Goal: Information Seeking & Learning: Learn about a topic

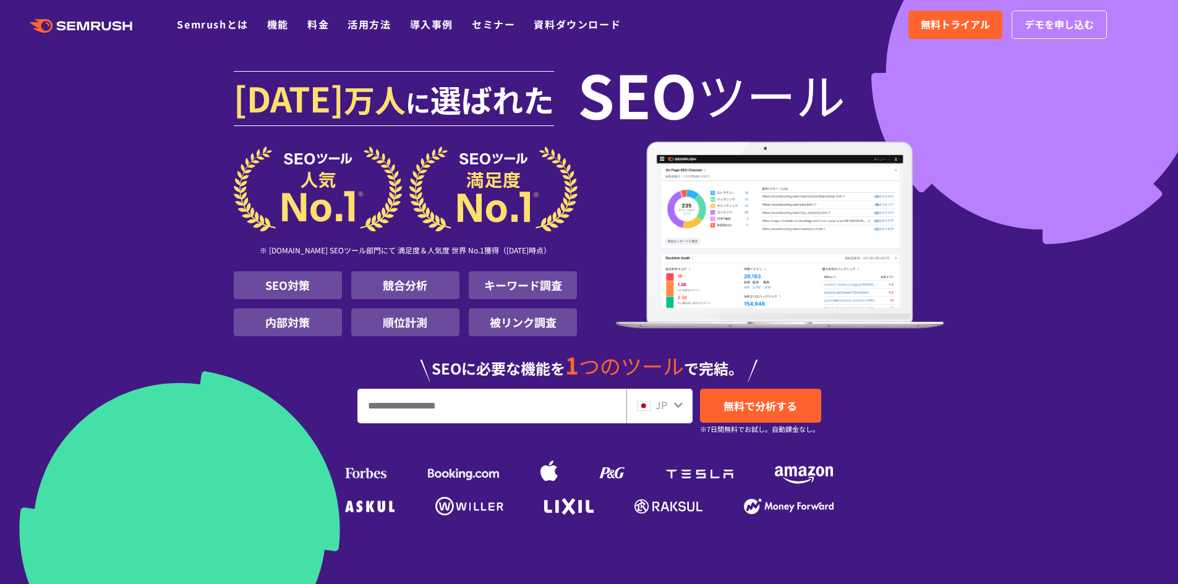
click at [389, 411] on input "URL、キーワードを入力してください" at bounding box center [492, 406] width 268 height 33
type input "****"
click at [772, 405] on span "無料で分析する" at bounding box center [760, 405] width 74 height 15
